Goal: Navigation & Orientation: Find specific page/section

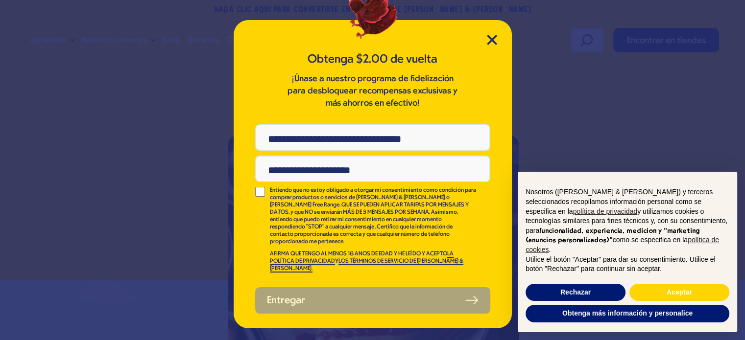
click at [492, 33] on div "Obtenga $2.00 de vuelta ¡Únase a nuestro programa de fidelización para desbloqu…" at bounding box center [373, 174] width 278 height 308
click at [492, 37] on icon "Cerrar modal" at bounding box center [492, 40] width 10 height 10
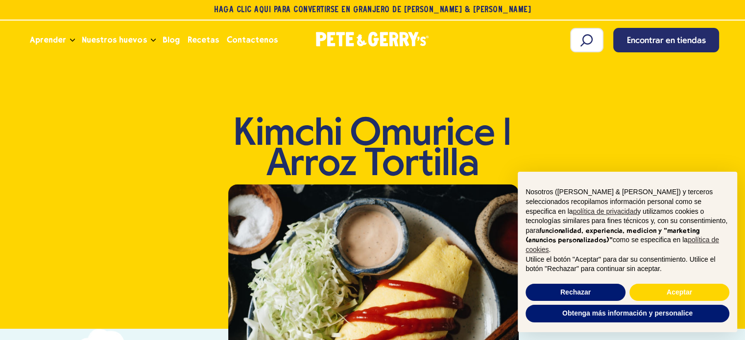
scroll to position [49, 0]
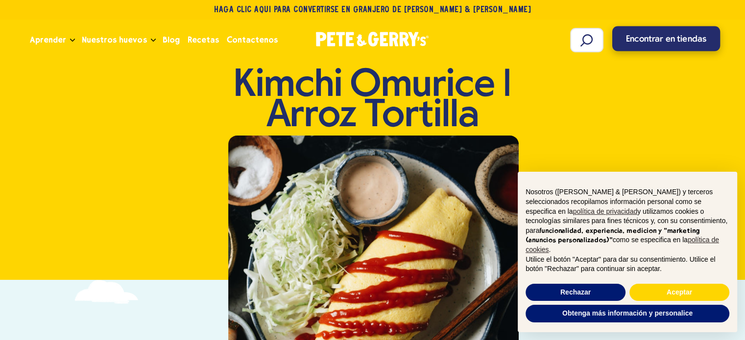
click at [625, 37] on link "Encontrar en tiendas" at bounding box center [666, 38] width 108 height 25
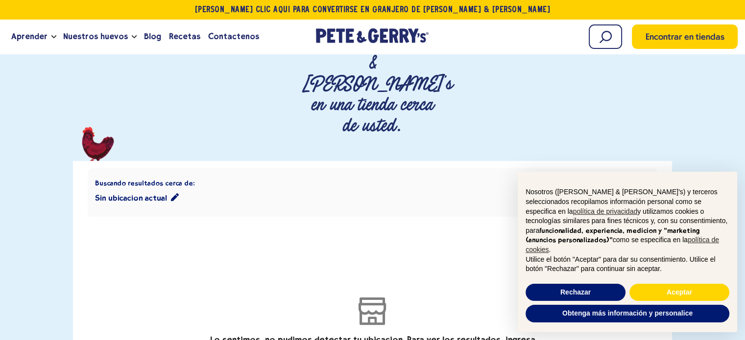
scroll to position [147, 0]
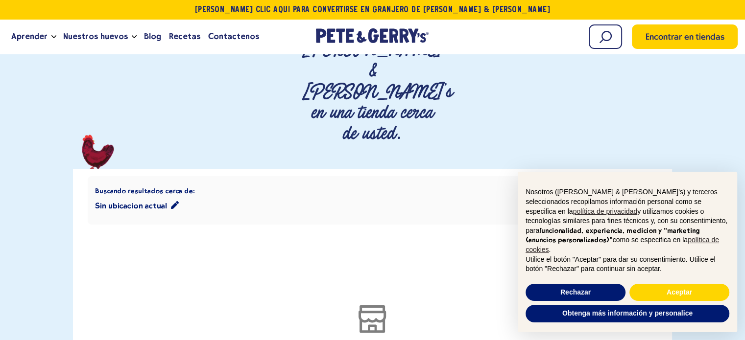
click at [555, 198] on font "Seleccionar productos específicos" at bounding box center [586, 202] width 112 height 8
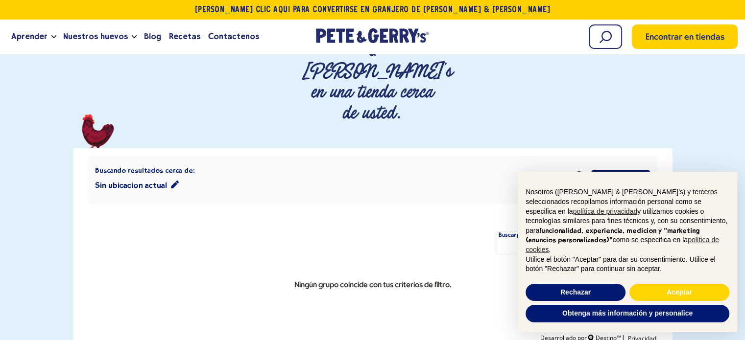
scroll to position [196, 0]
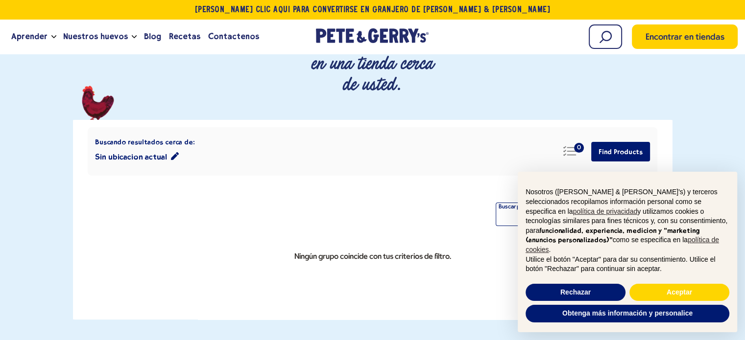
click at [515, 203] on input "Filtrar por palabras clave" at bounding box center [577, 215] width 162 height 24
type input "*******"
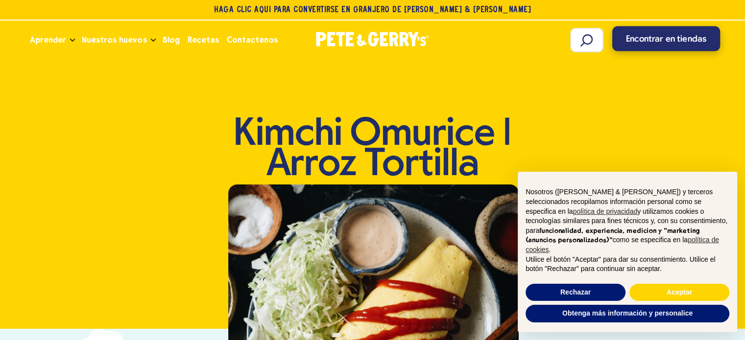
click at [677, 45] on span "Encontrar en tiendas" at bounding box center [666, 39] width 80 height 13
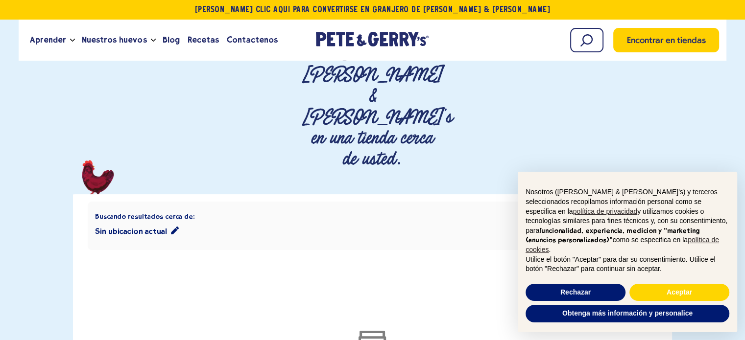
scroll to position [196, 0]
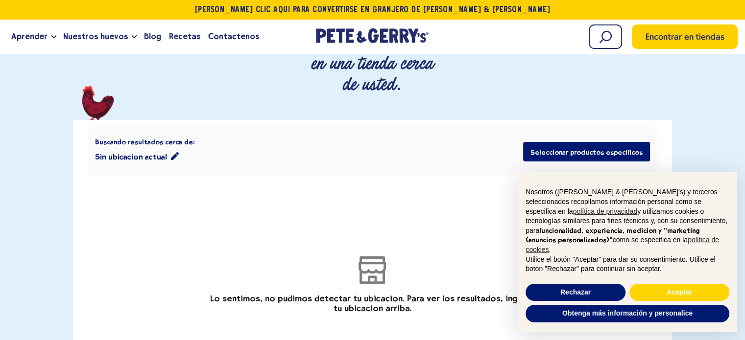
click at [147, 152] on font "Sin ubicación actual" at bounding box center [131, 156] width 72 height 9
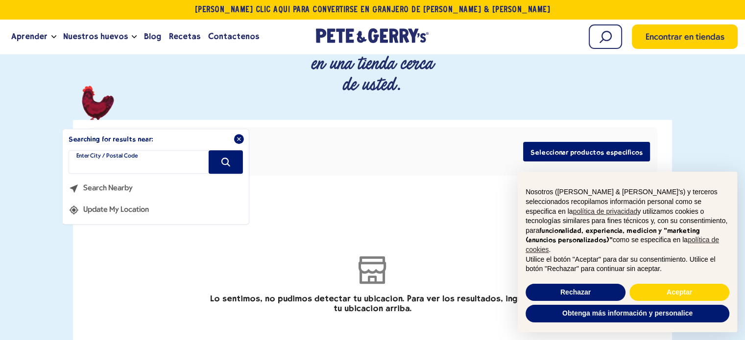
click at [147, 151] on input "filter" at bounding box center [156, 163] width 174 height 24
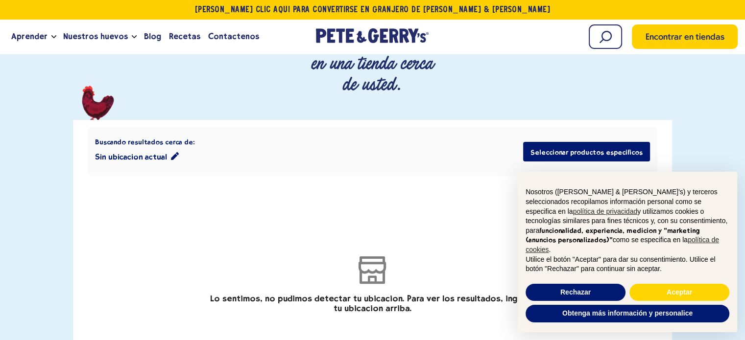
type input "********"
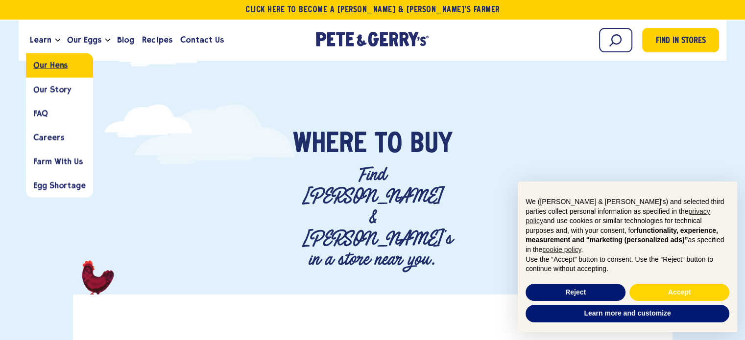
click at [30, 72] on link "Our Hens" at bounding box center [59, 65] width 67 height 24
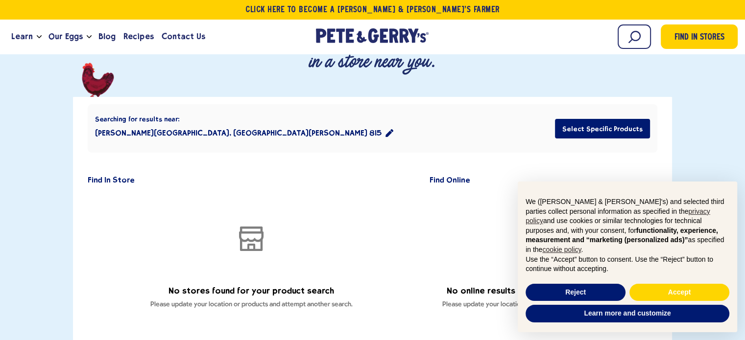
scroll to position [245, 0]
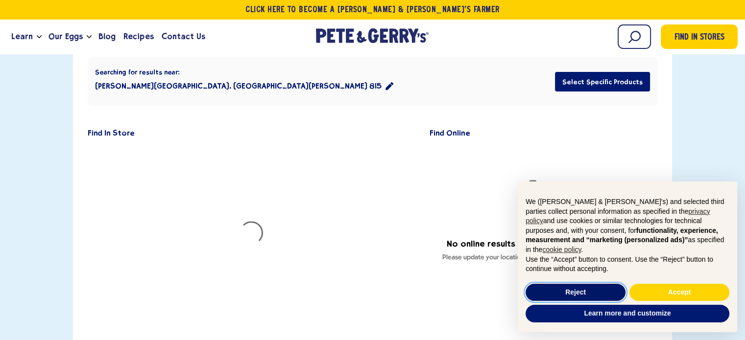
click at [605, 297] on button "Reject" at bounding box center [575, 293] width 100 height 18
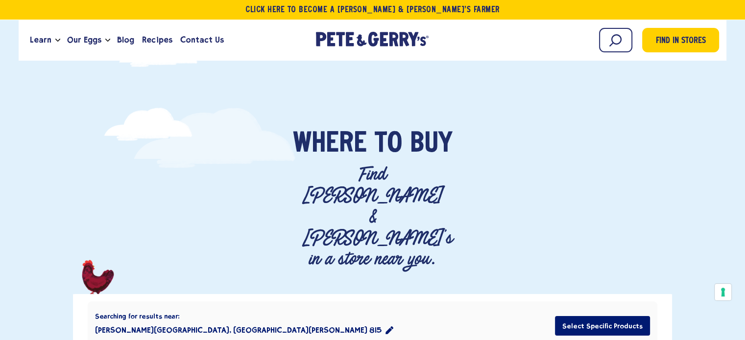
scroll to position [0, 0]
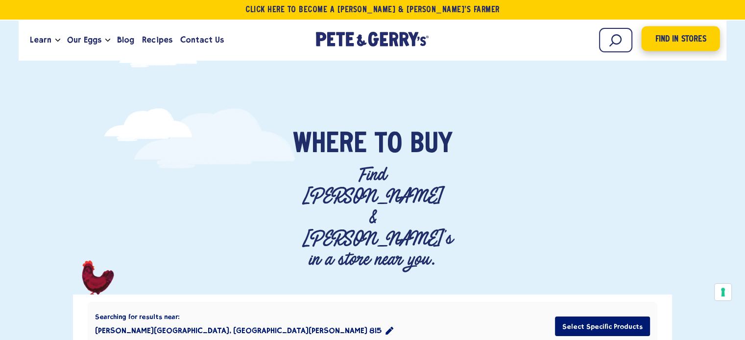
click at [682, 39] on span "Find in Stores" at bounding box center [680, 39] width 51 height 13
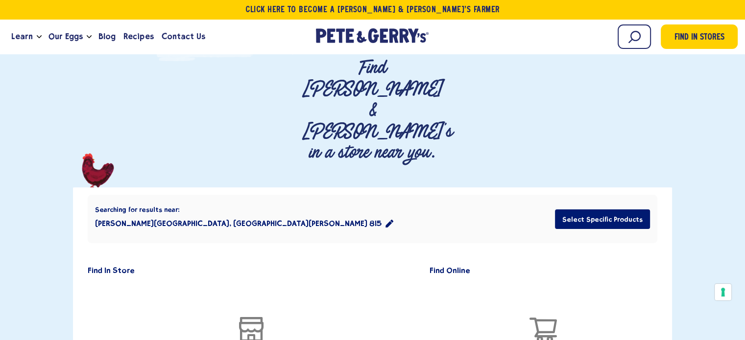
scroll to position [98, 0]
